Goal: Complete application form

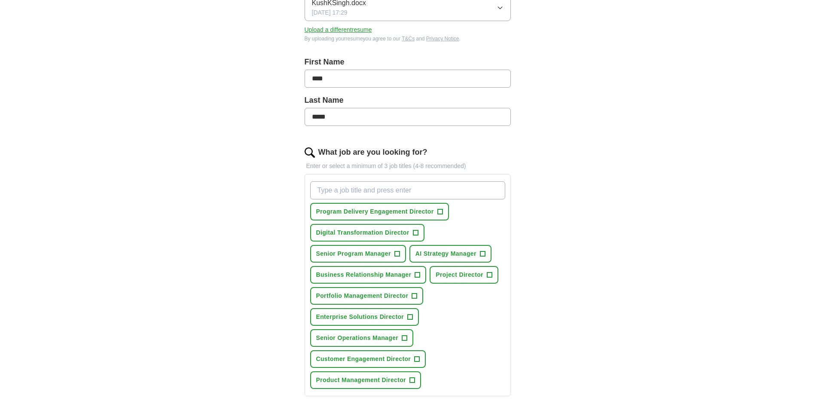
scroll to position [172, 0]
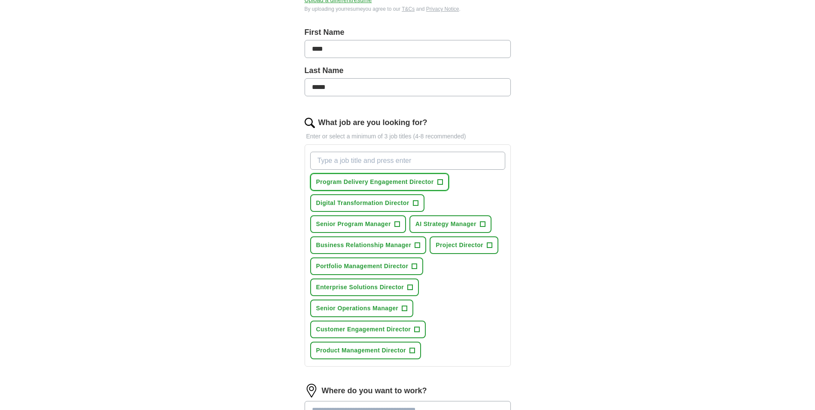
click at [438, 181] on span "+" at bounding box center [439, 182] width 5 height 7
click at [415, 202] on span "+" at bounding box center [415, 203] width 5 height 7
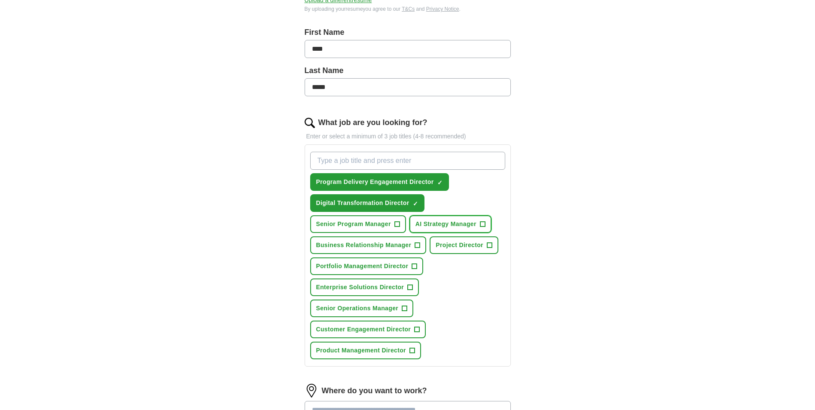
click at [446, 228] on span "AI Strategy Manager" at bounding box center [445, 224] width 61 height 9
click at [369, 226] on span "Senior Program Manager" at bounding box center [353, 224] width 75 height 9
click at [397, 247] on span "Business Relationship Manager" at bounding box center [363, 245] width 95 height 9
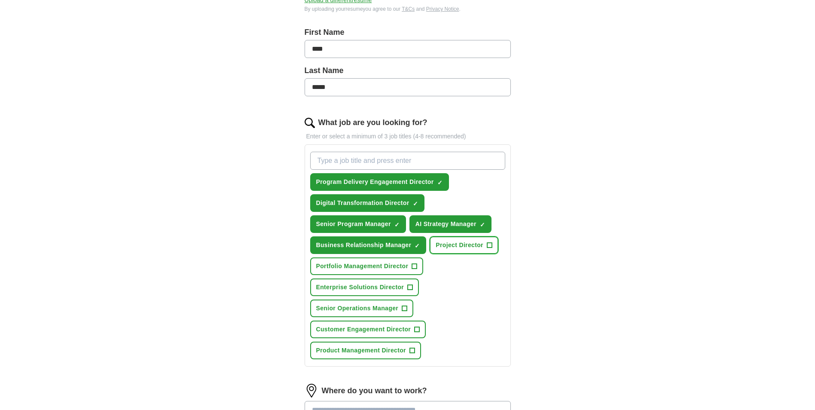
click at [456, 249] on span "Project Director" at bounding box center [460, 245] width 48 height 9
click at [378, 270] on span "Portfolio Management Director" at bounding box center [362, 266] width 92 height 9
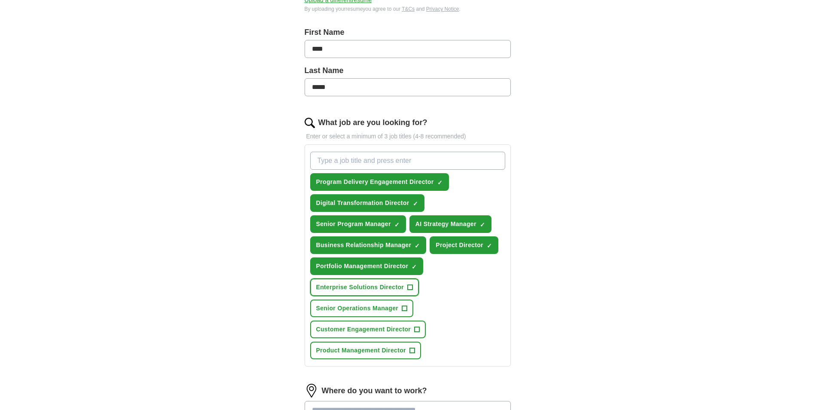
click at [372, 289] on span "Enterprise Solutions Director" at bounding box center [360, 287] width 88 height 9
click at [395, 330] on span "Customer Engagement Director" at bounding box center [363, 329] width 95 height 9
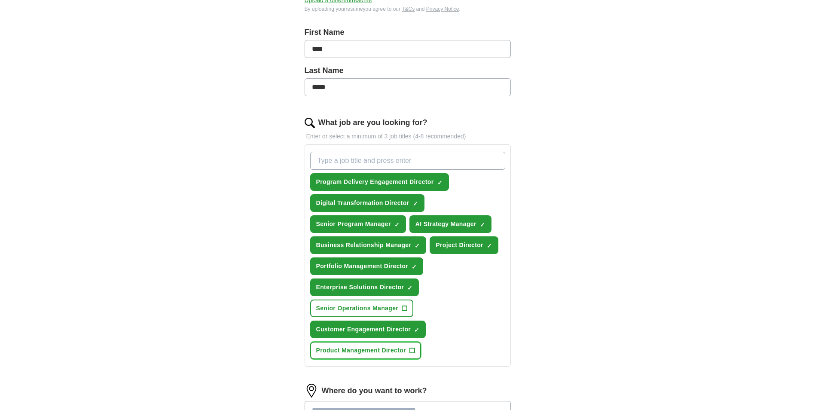
click at [386, 351] on span "Product Management Director" at bounding box center [361, 350] width 90 height 9
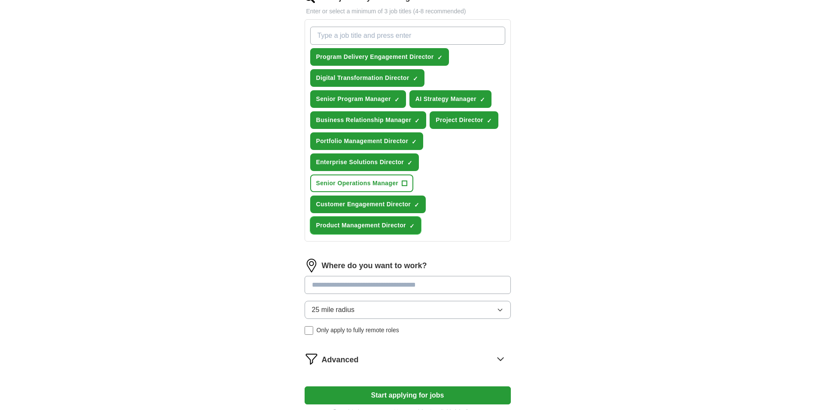
scroll to position [301, 0]
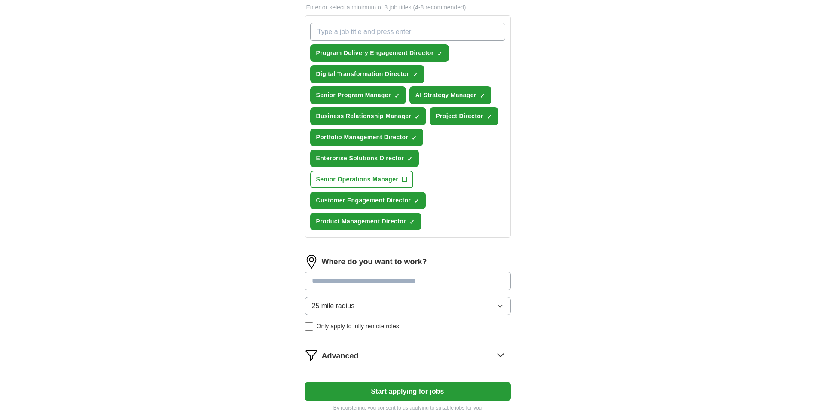
click at [431, 279] on input at bounding box center [408, 281] width 206 height 18
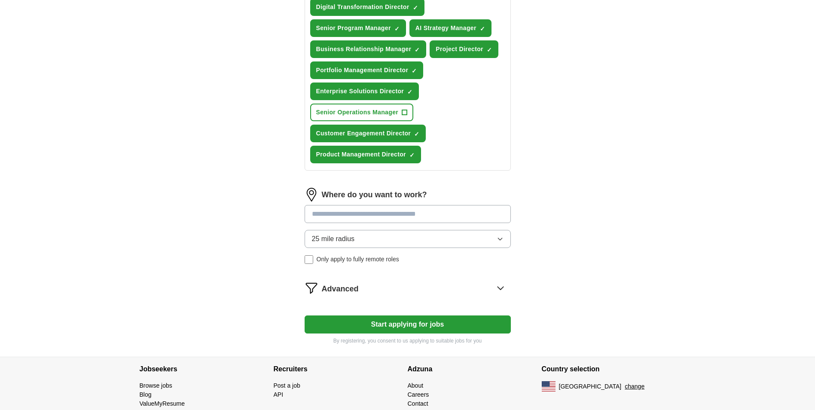
scroll to position [387, 0]
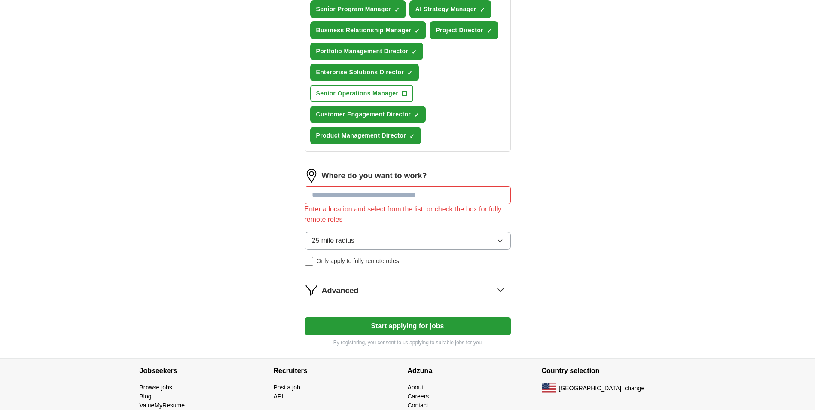
click at [446, 307] on form "Select a resume KushKSingh.docx [DATE] 17:29 Upload a different resume By uploa…" at bounding box center [408, 39] width 206 height 616
click at [386, 239] on button "25 mile radius" at bounding box center [408, 241] width 206 height 18
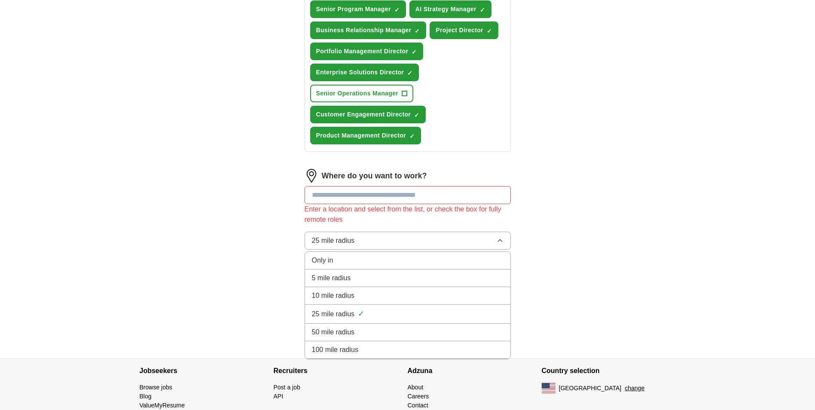
click at [365, 330] on div "50 mile radius" at bounding box center [408, 332] width 192 height 10
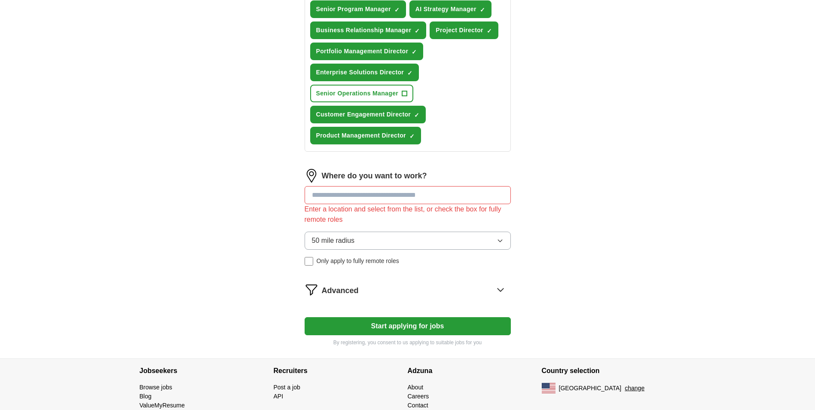
click at [358, 198] on input at bounding box center [408, 195] width 206 height 18
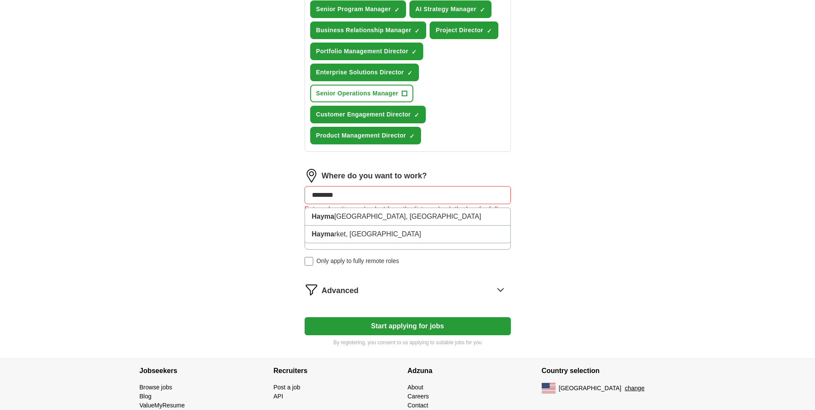
type input "*********"
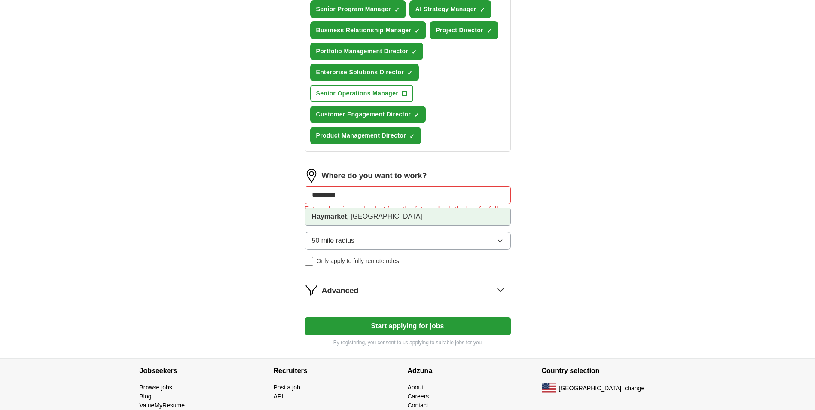
click at [347, 220] on li "[GEOGRAPHIC_DATA] , [GEOGRAPHIC_DATA]" at bounding box center [407, 216] width 205 height 17
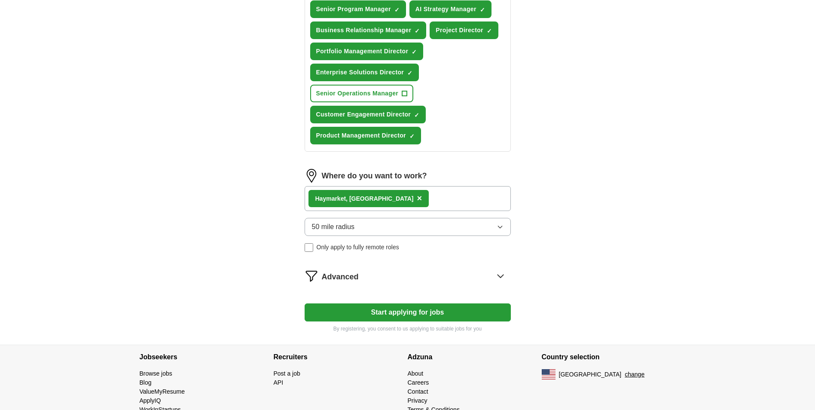
scroll to position [408, 0]
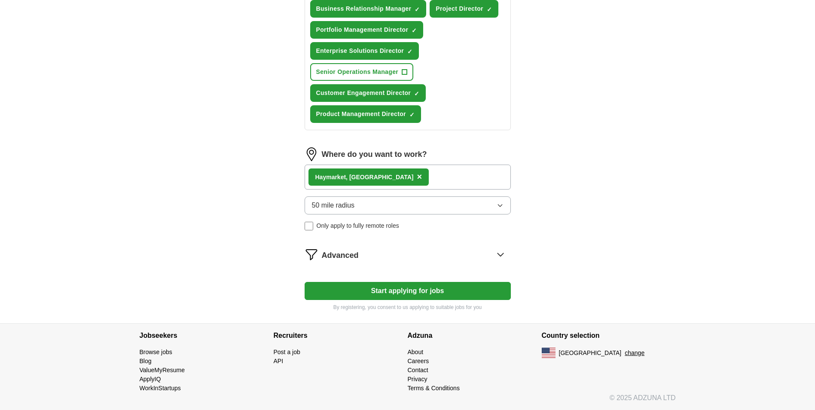
click at [416, 293] on button "Start applying for jobs" at bounding box center [408, 291] width 206 height 18
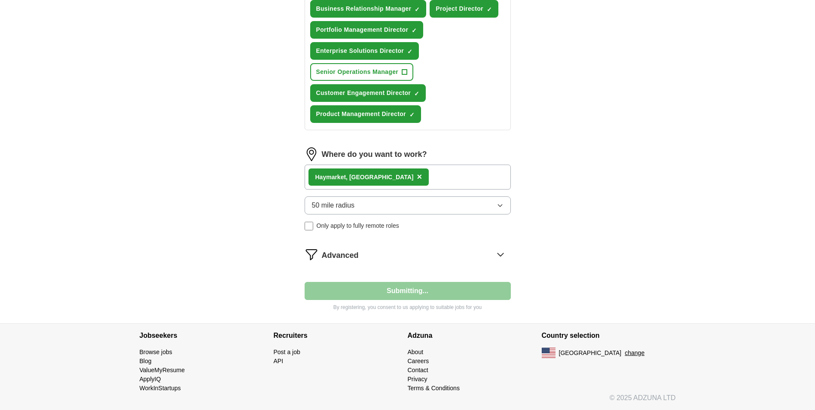
select select "**"
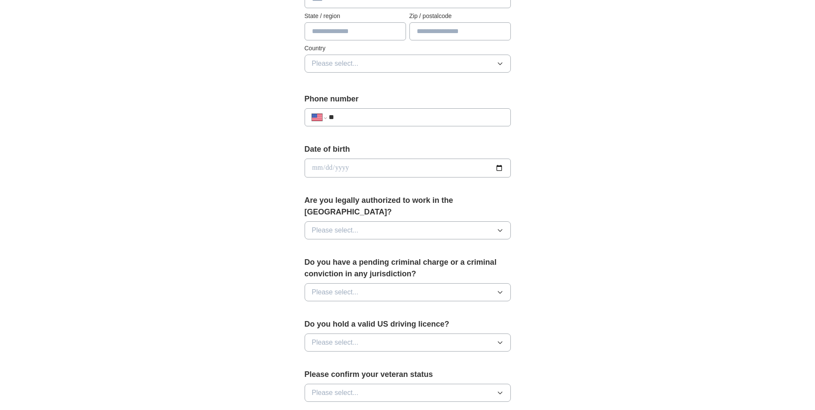
scroll to position [258, 0]
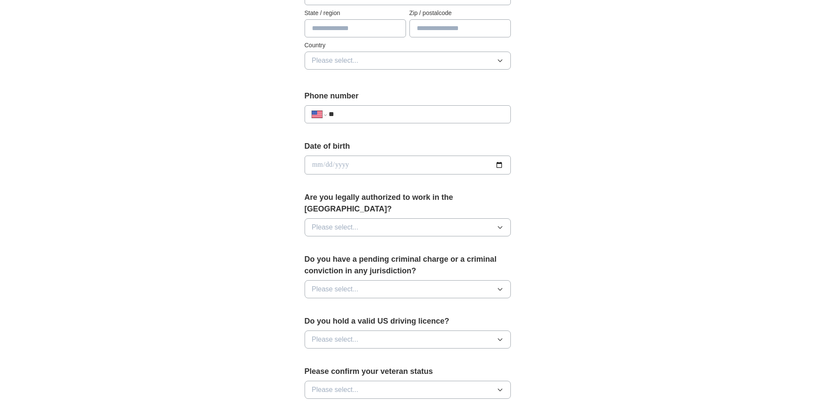
click at [502, 218] on button "Please select..." at bounding box center [408, 227] width 206 height 18
click at [455, 242] on div "Yes" at bounding box center [408, 247] width 192 height 10
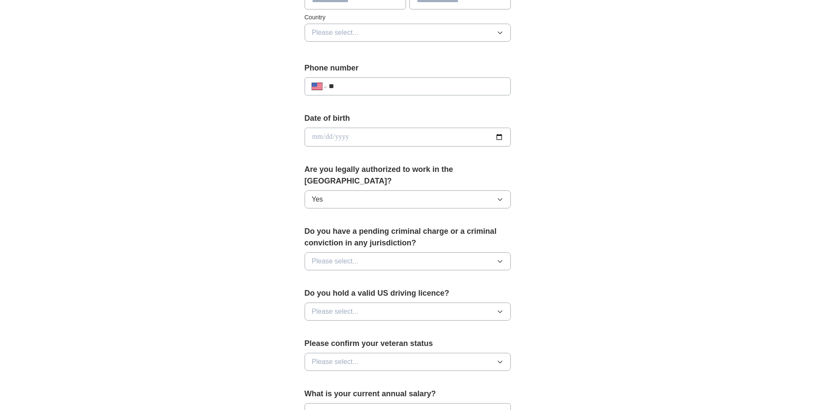
scroll to position [301, 0]
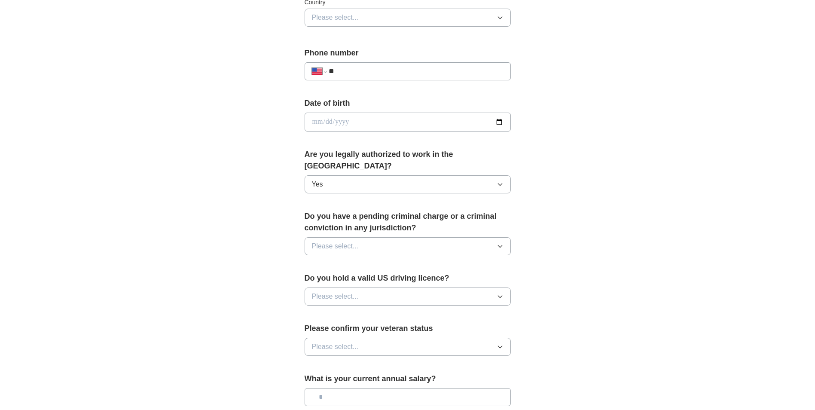
click at [471, 237] on button "Please select..." at bounding box center [408, 246] width 206 height 18
click at [417, 278] on div "No" at bounding box center [408, 283] width 192 height 10
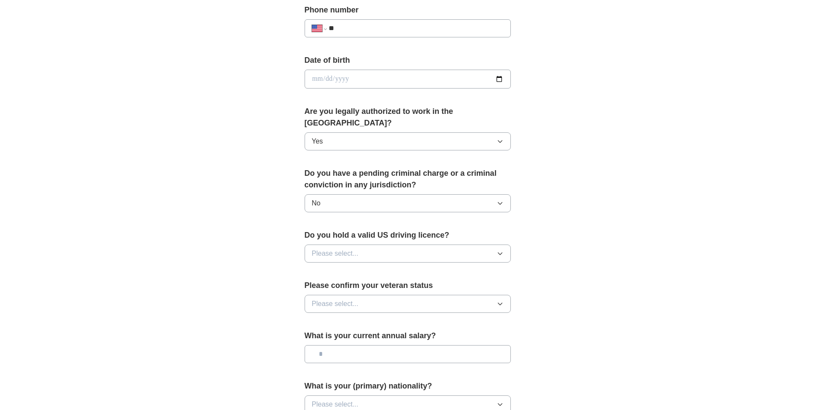
click at [439, 244] on button "Please select..." at bounding box center [408, 253] width 206 height 18
click at [402, 268] on div "Yes" at bounding box center [408, 273] width 192 height 10
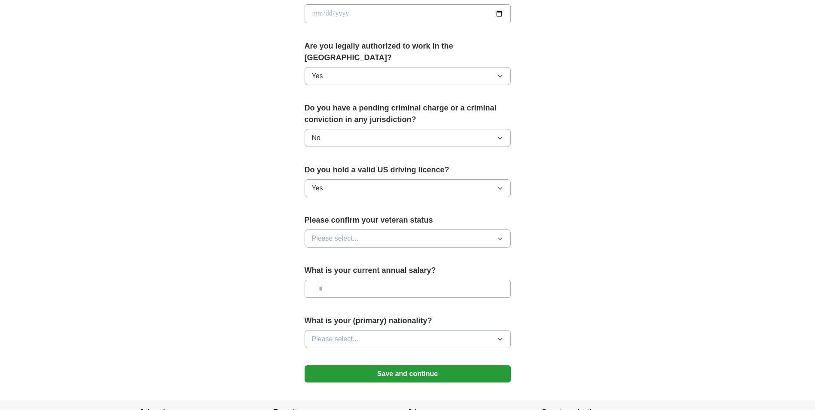
scroll to position [430, 0]
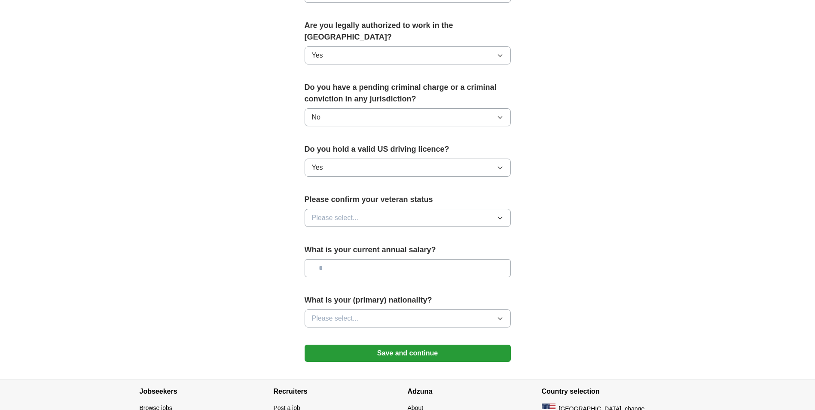
click at [450, 209] on button "Please select..." at bounding box center [408, 218] width 206 height 18
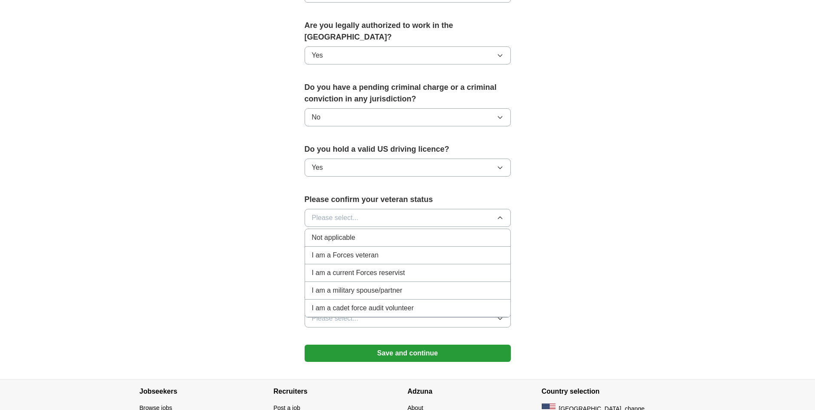
click at [418, 232] on div "Not applicable" at bounding box center [408, 237] width 192 height 10
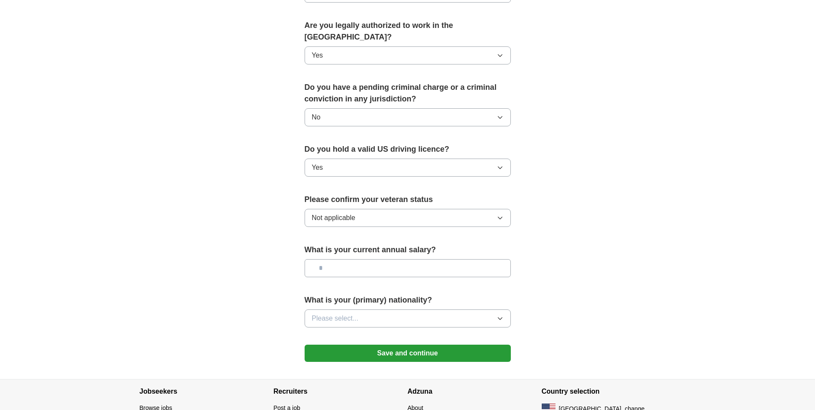
click at [383, 259] on input "text" at bounding box center [408, 268] width 206 height 18
click at [501, 315] on icon "button" at bounding box center [500, 318] width 7 height 7
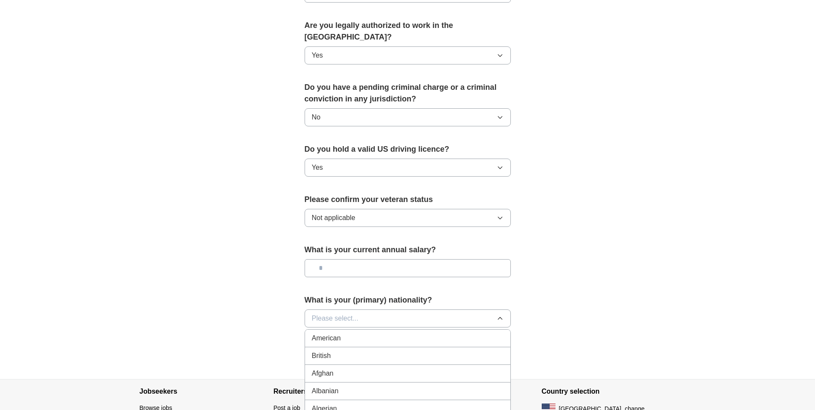
click at [462, 333] on div "American" at bounding box center [408, 338] width 192 height 10
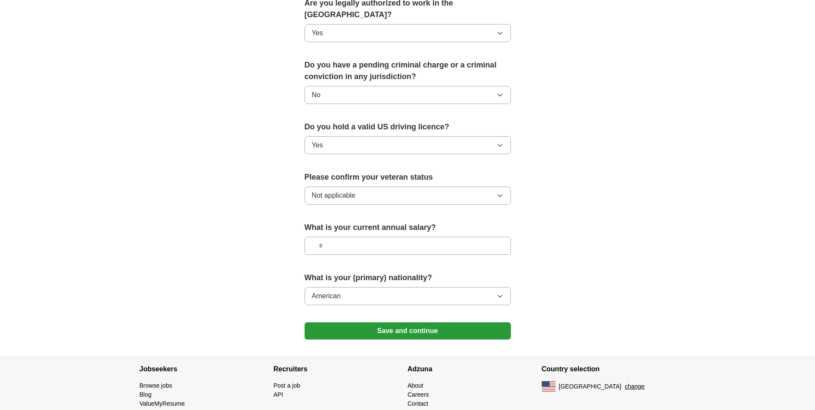
scroll to position [473, 0]
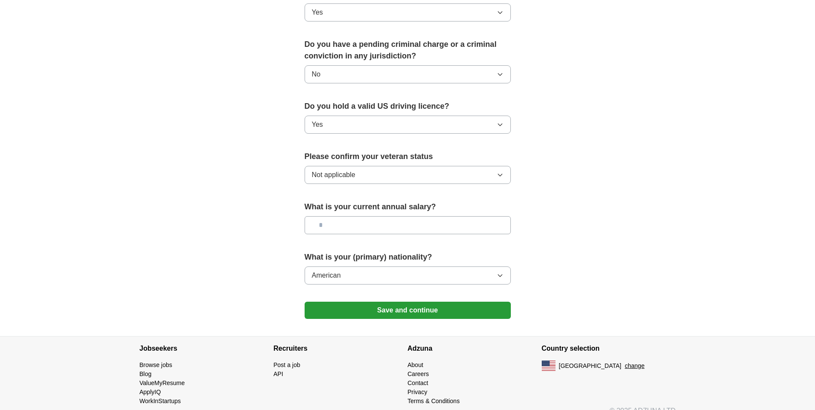
click at [430, 302] on button "Save and continue" at bounding box center [408, 310] width 206 height 17
